Goal: Transaction & Acquisition: Book appointment/travel/reservation

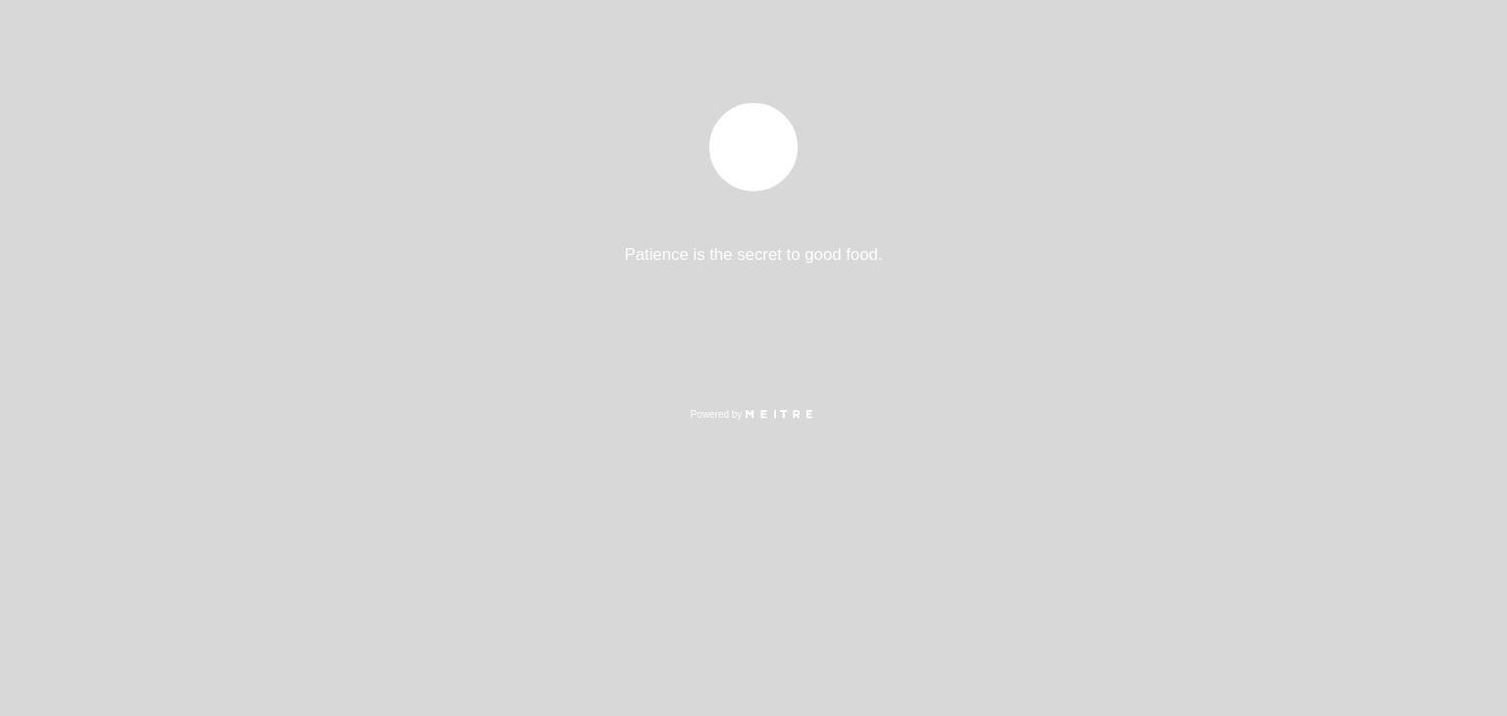
select select "pt"
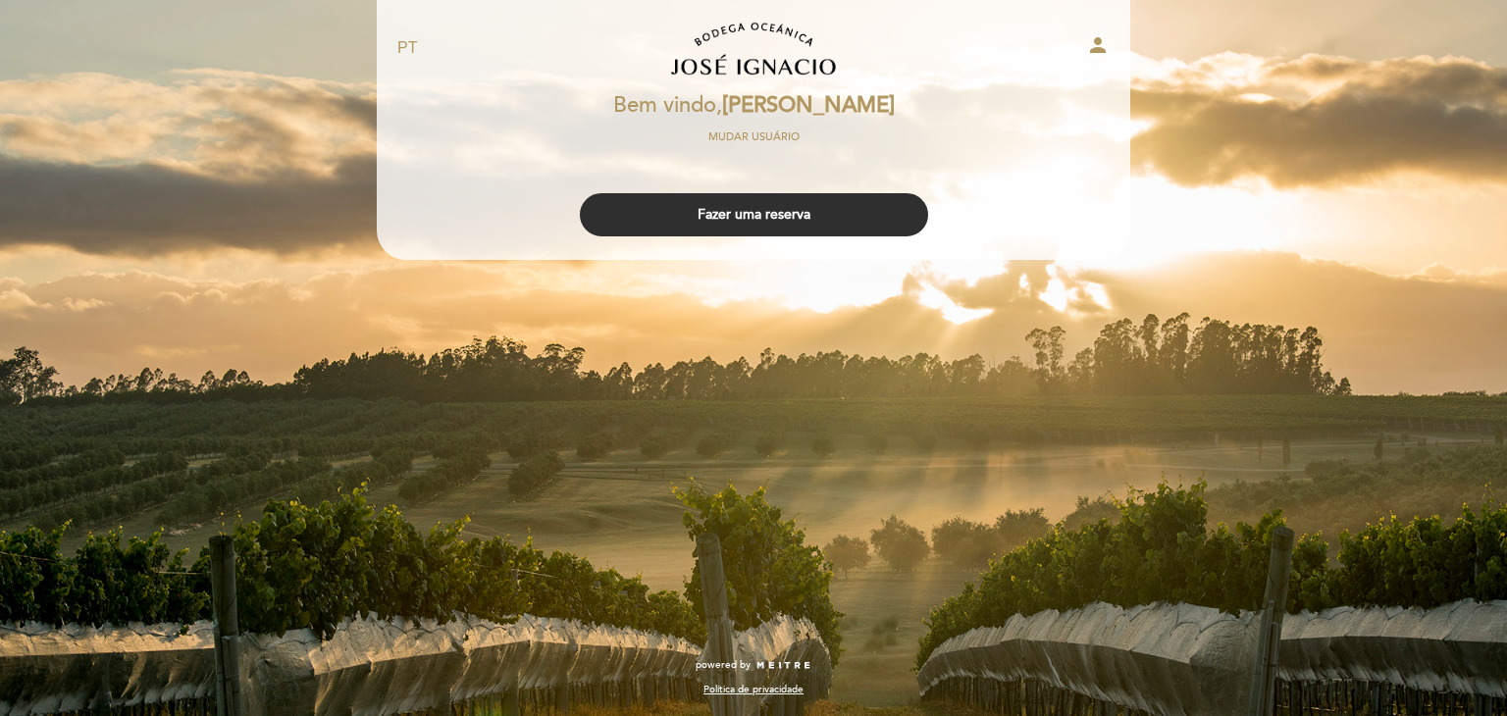
click at [1456, 0] on div at bounding box center [753, 0] width 1507 height 0
click at [754, 209] on button "Fazer uma reserva" at bounding box center [754, 214] width 348 height 43
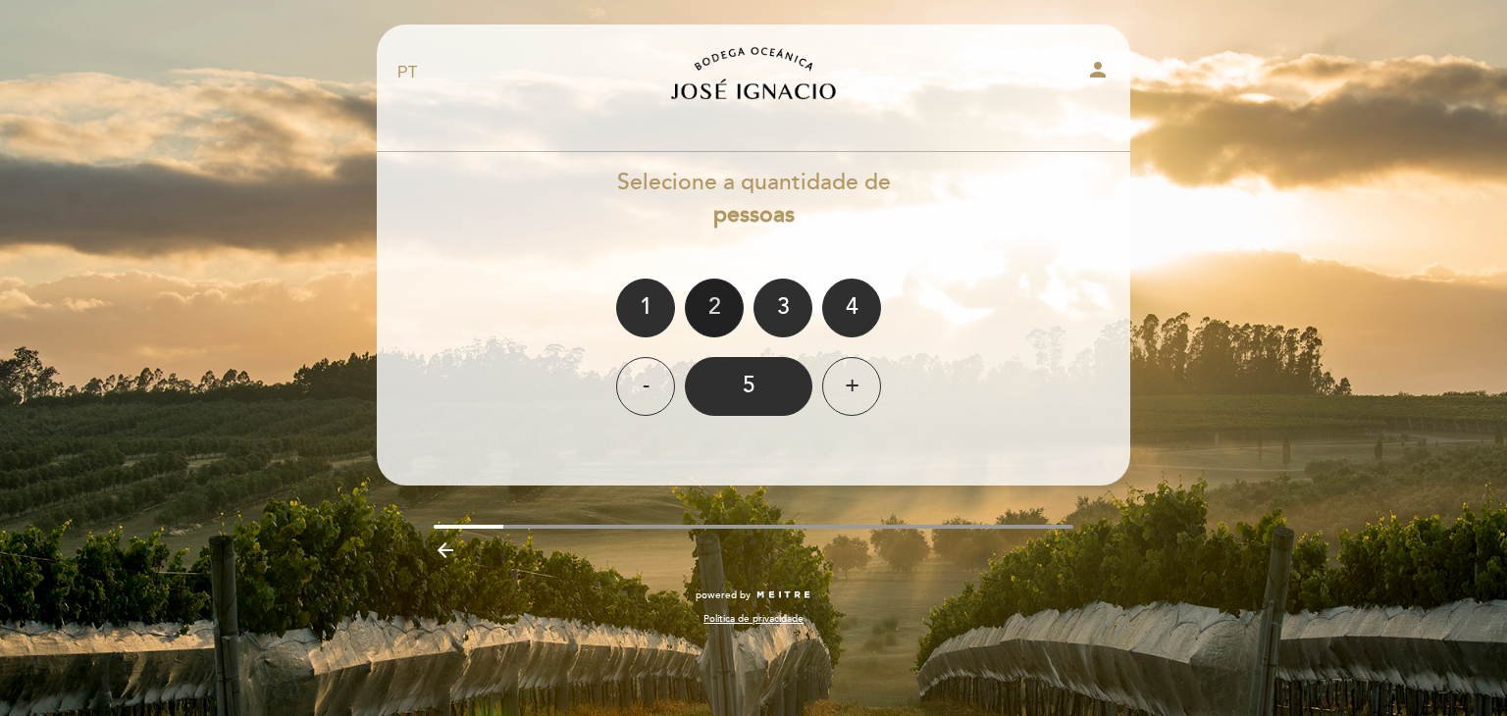
click at [713, 300] on div "2" at bounding box center [714, 308] width 59 height 59
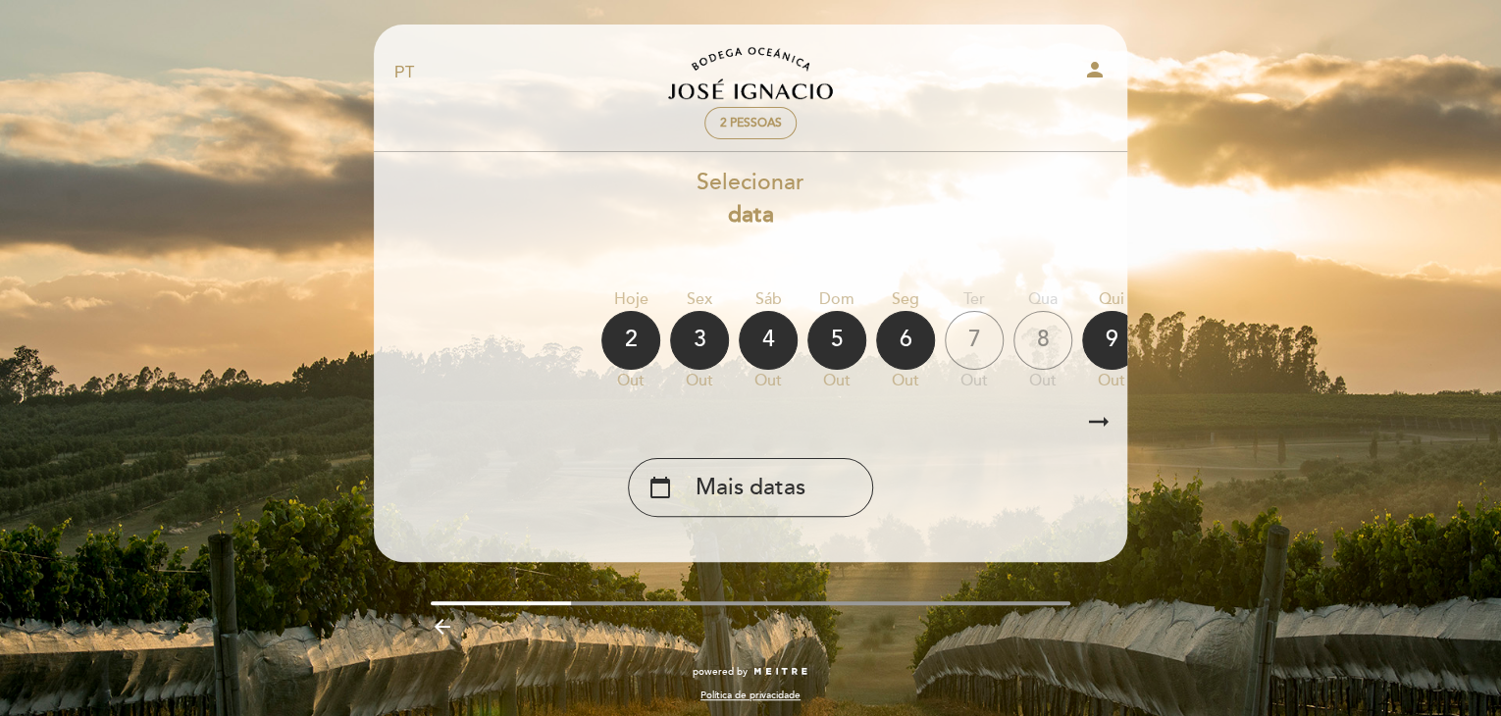
click at [1097, 421] on icon "arrow_right_alt" at bounding box center [1098, 422] width 29 height 42
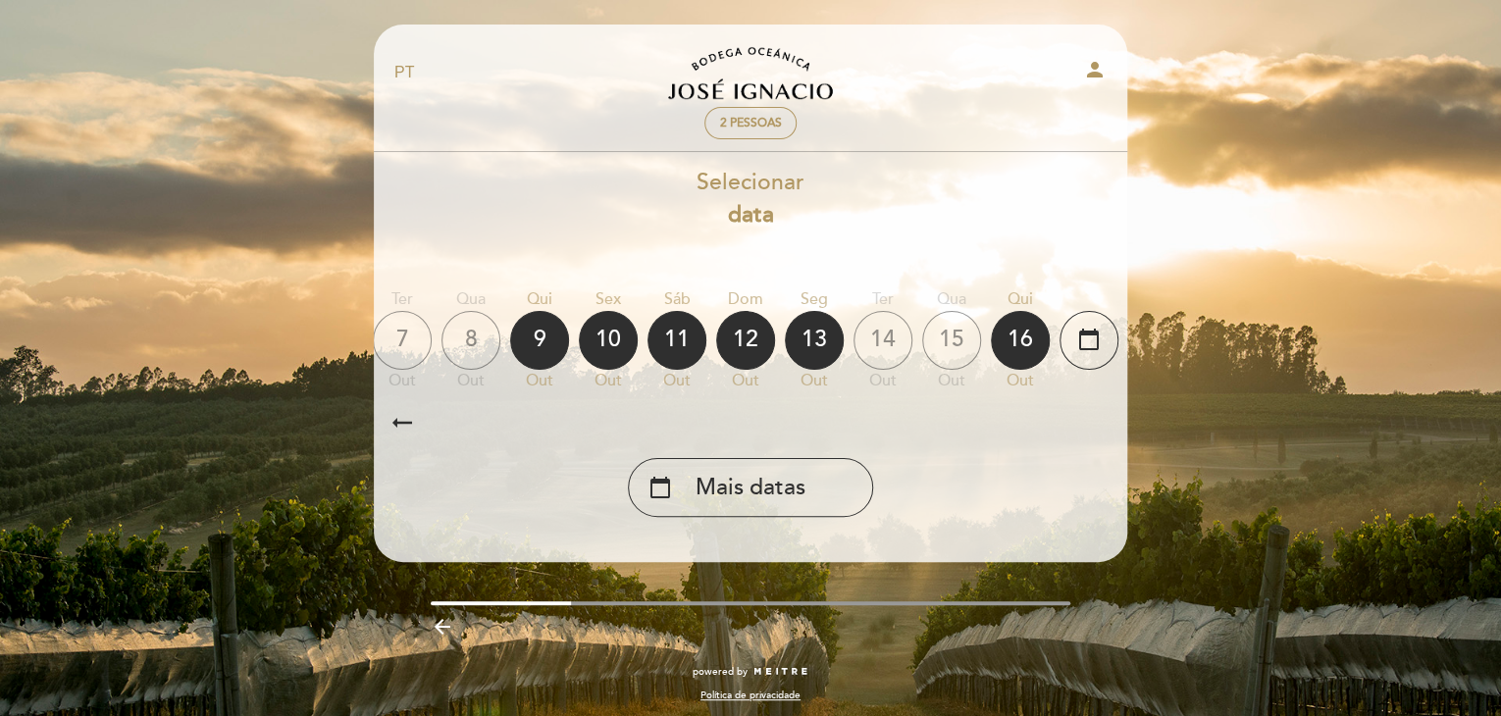
click at [1097, 421] on icon "arrow_right_alt" at bounding box center [1098, 422] width 29 height 42
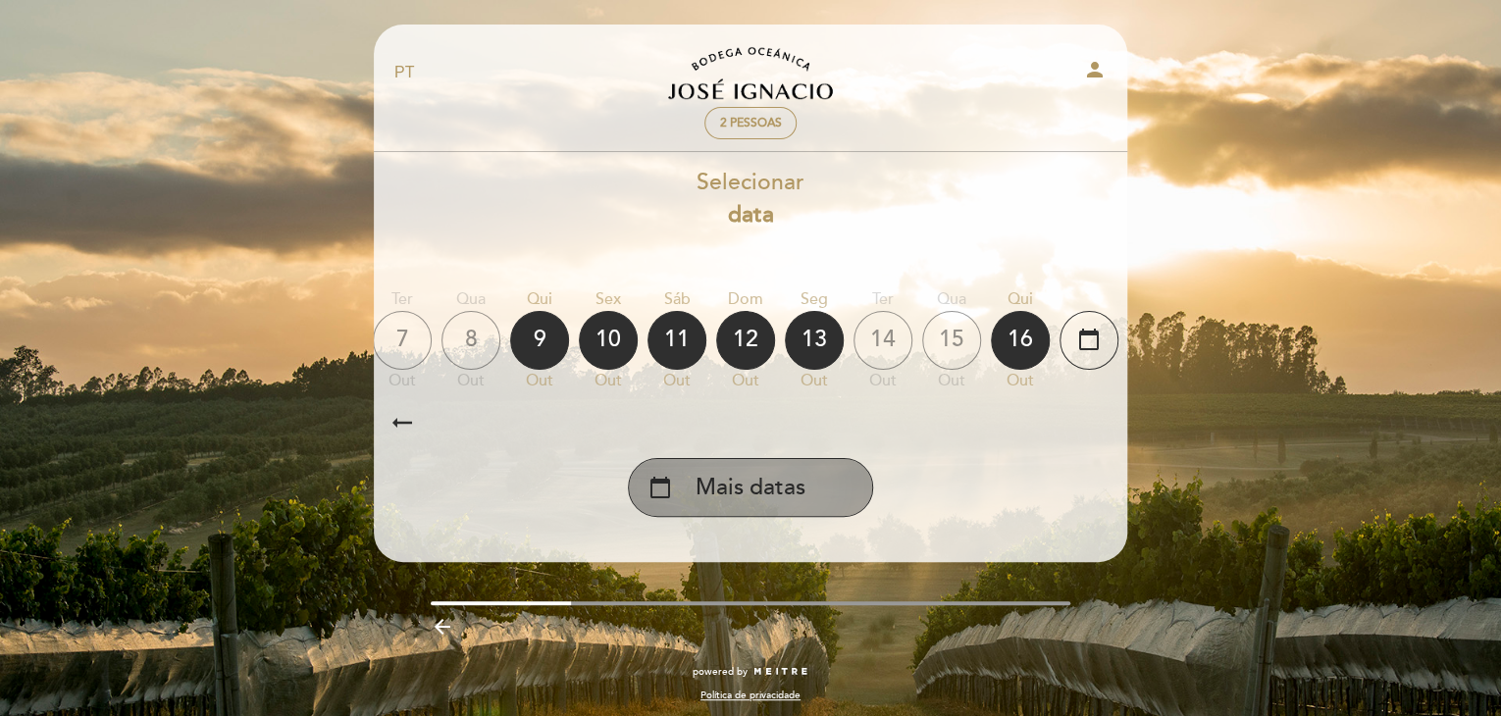
click at [806, 473] on div "calendar_today Mais datas" at bounding box center [750, 487] width 245 height 59
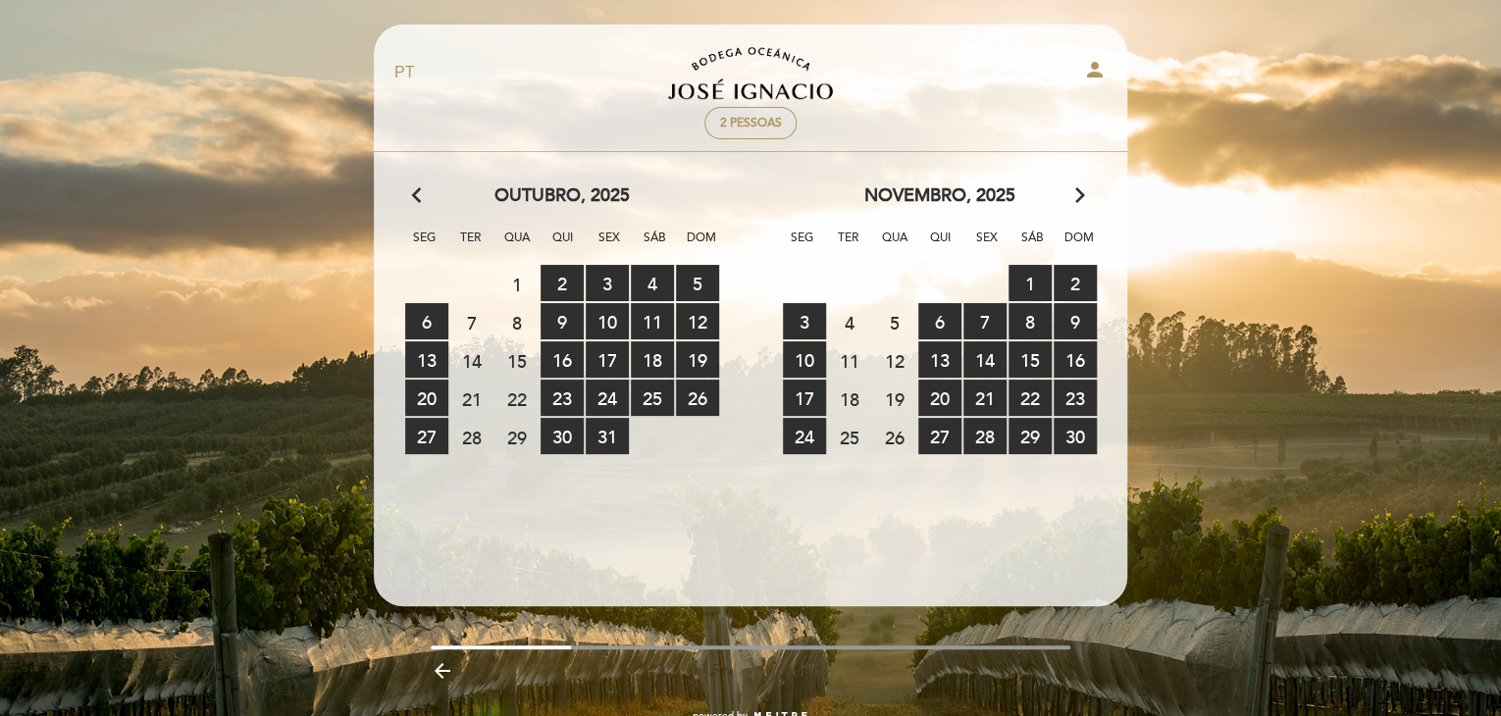
click at [1079, 190] on icon "arrow_forward_ios" at bounding box center [1080, 196] width 18 height 26
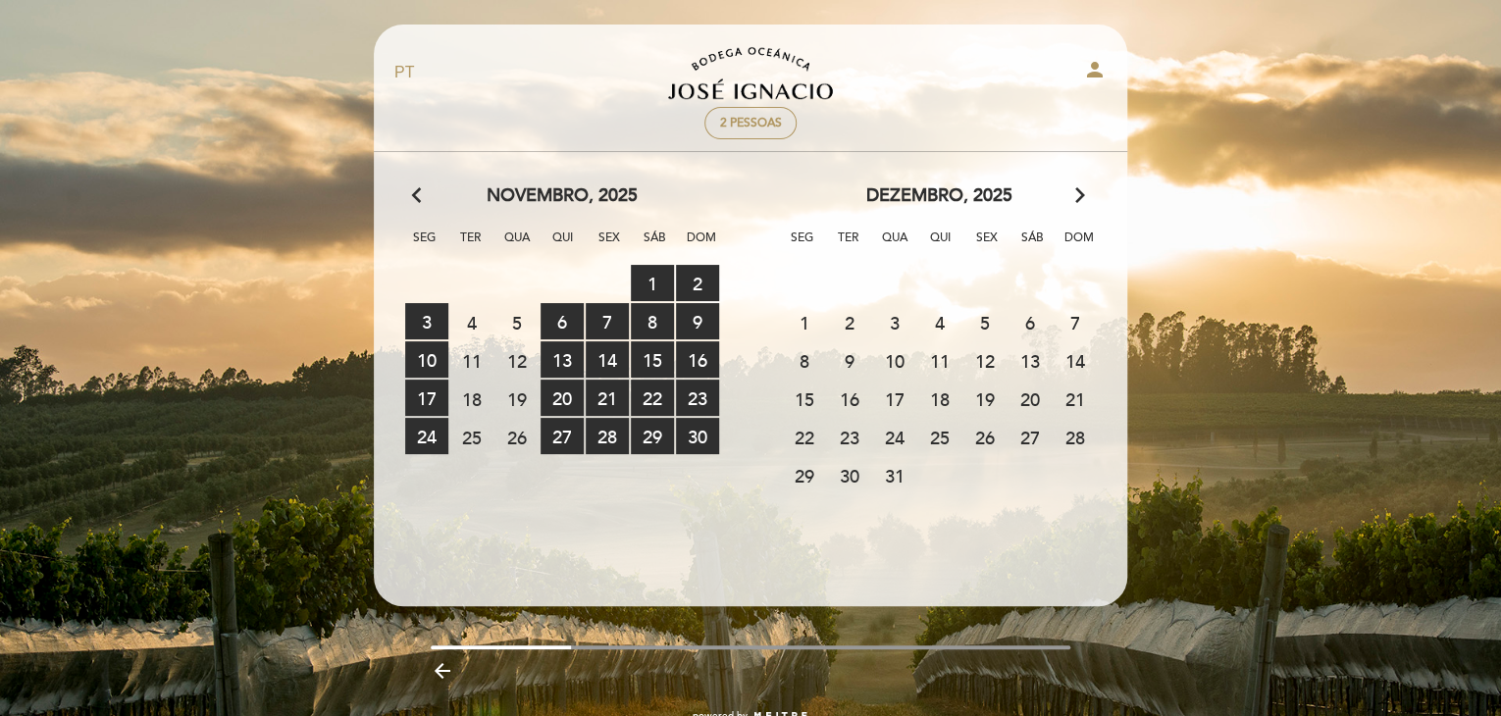
click at [846, 320] on span "2" at bounding box center [849, 322] width 43 height 36
click at [828, 410] on span "16" at bounding box center [849, 399] width 43 height 36
click at [843, 425] on span "23" at bounding box center [849, 437] width 43 height 36
